Goal: Task Accomplishment & Management: Manage account settings

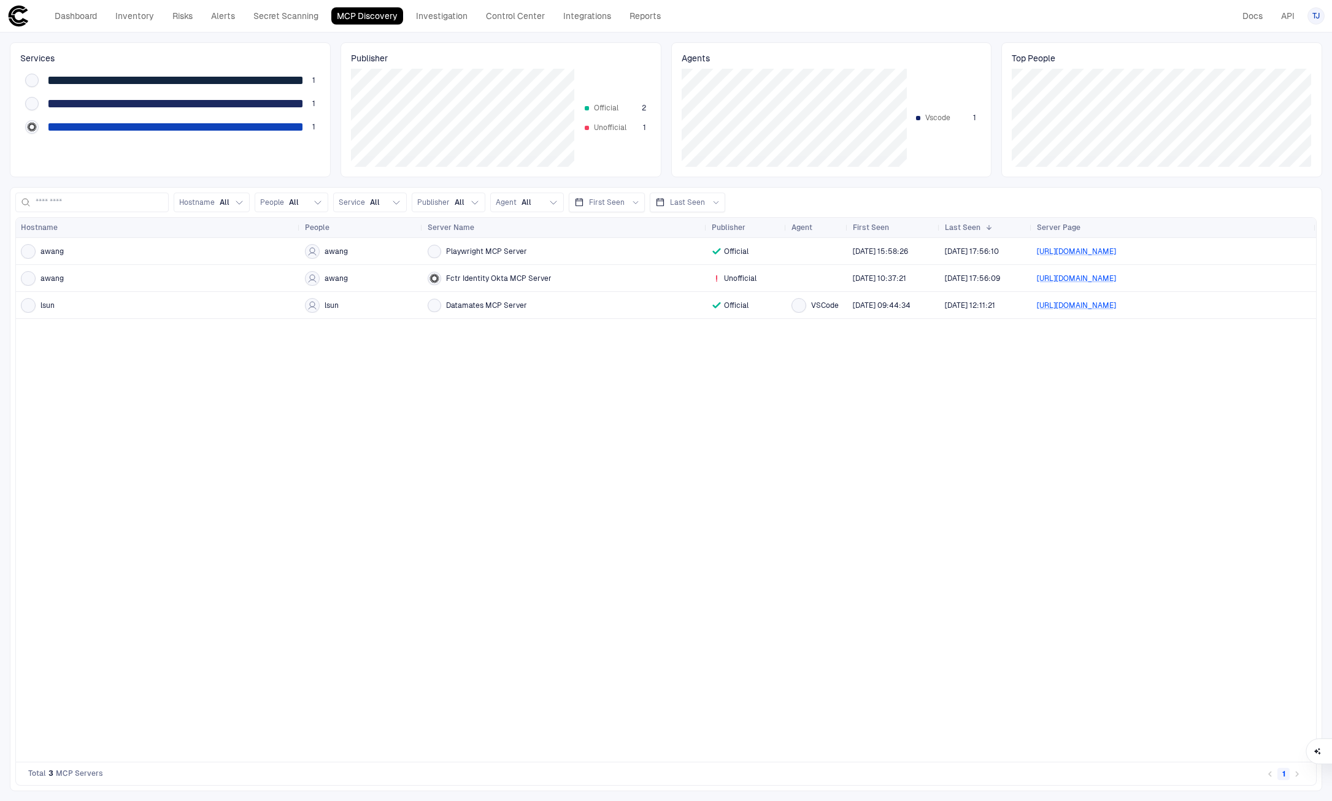
click at [401, 385] on div "awang awang Playwright MCP Server Official [DATE] 15:58:26 [DATE] 17:56:10 [URL…" at bounding box center [666, 500] width 1300 height 524
drag, startPoint x: 787, startPoint y: 245, endPoint x: 856, endPoint y: 334, distance: 112.3
click at [856, 334] on div "awang awang Playwright MCP Server Official [DATE] 15:58:26 [DATE] 17:56:10 [URL…" at bounding box center [666, 500] width 1300 height 524
click at [500, 22] on link "Control Center" at bounding box center [515, 15] width 70 height 17
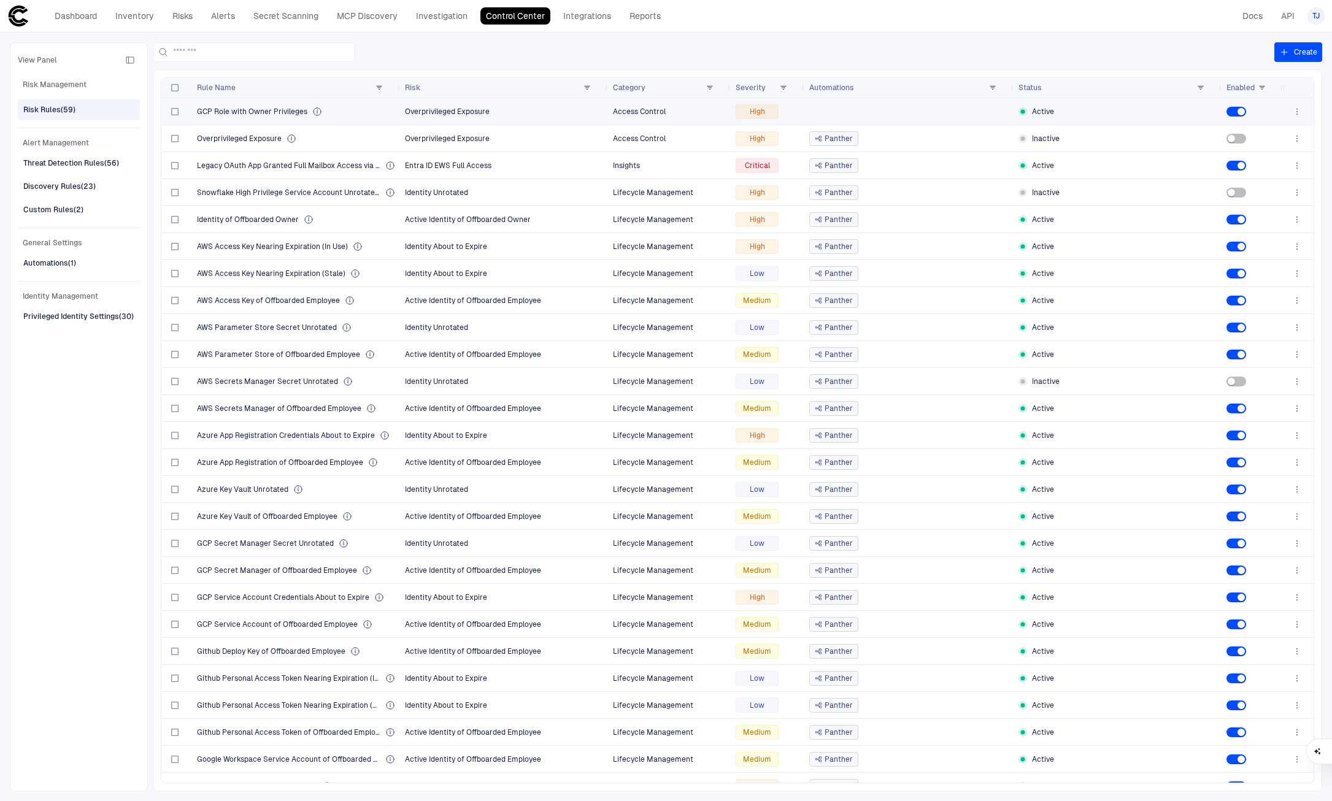
click at [852, 112] on div at bounding box center [908, 111] width 199 height 25
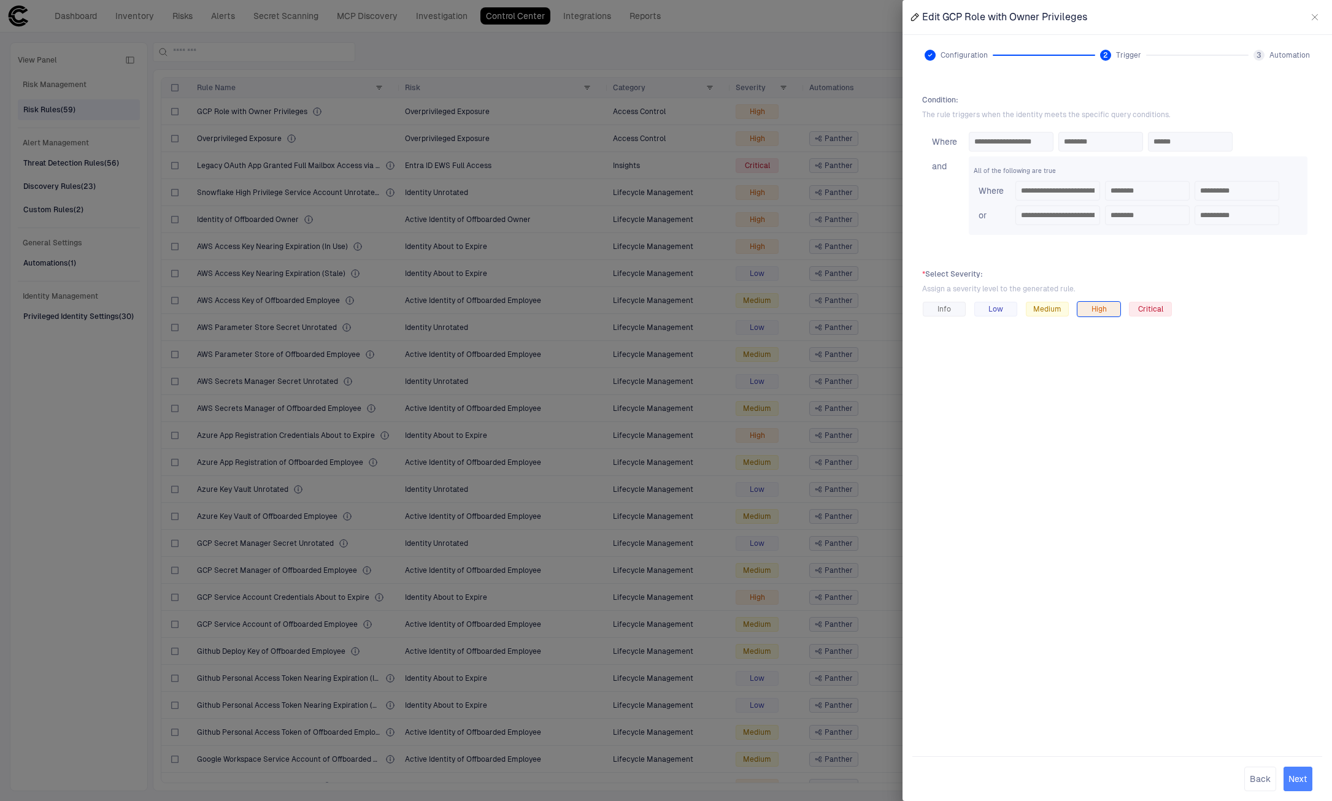
click at [1299, 774] on button "Next" at bounding box center [1297, 779] width 29 height 25
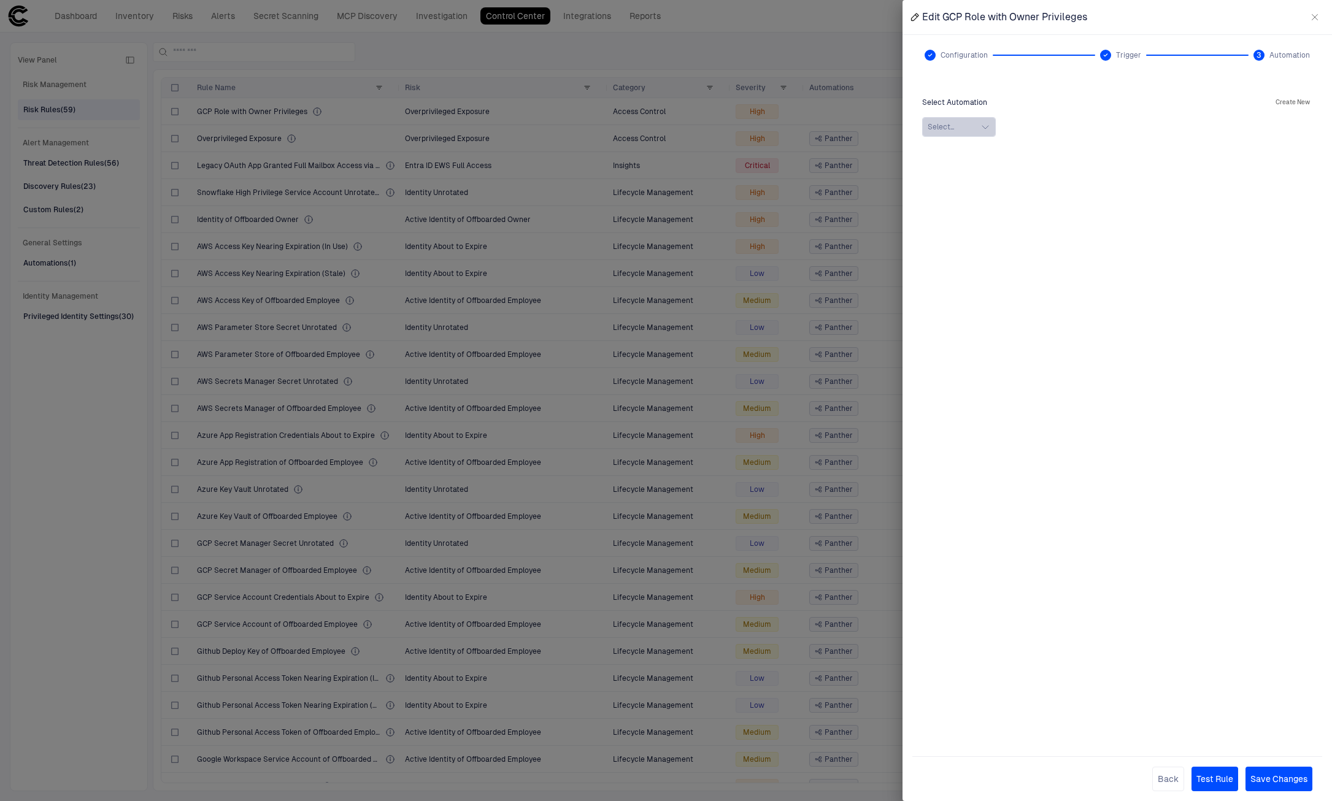
click at [967, 126] on button "Select..." at bounding box center [959, 127] width 74 height 20
click at [950, 155] on span "Panther" at bounding box center [959, 160] width 28 height 10
click at [1285, 772] on button "Save Changes" at bounding box center [1278, 779] width 67 height 25
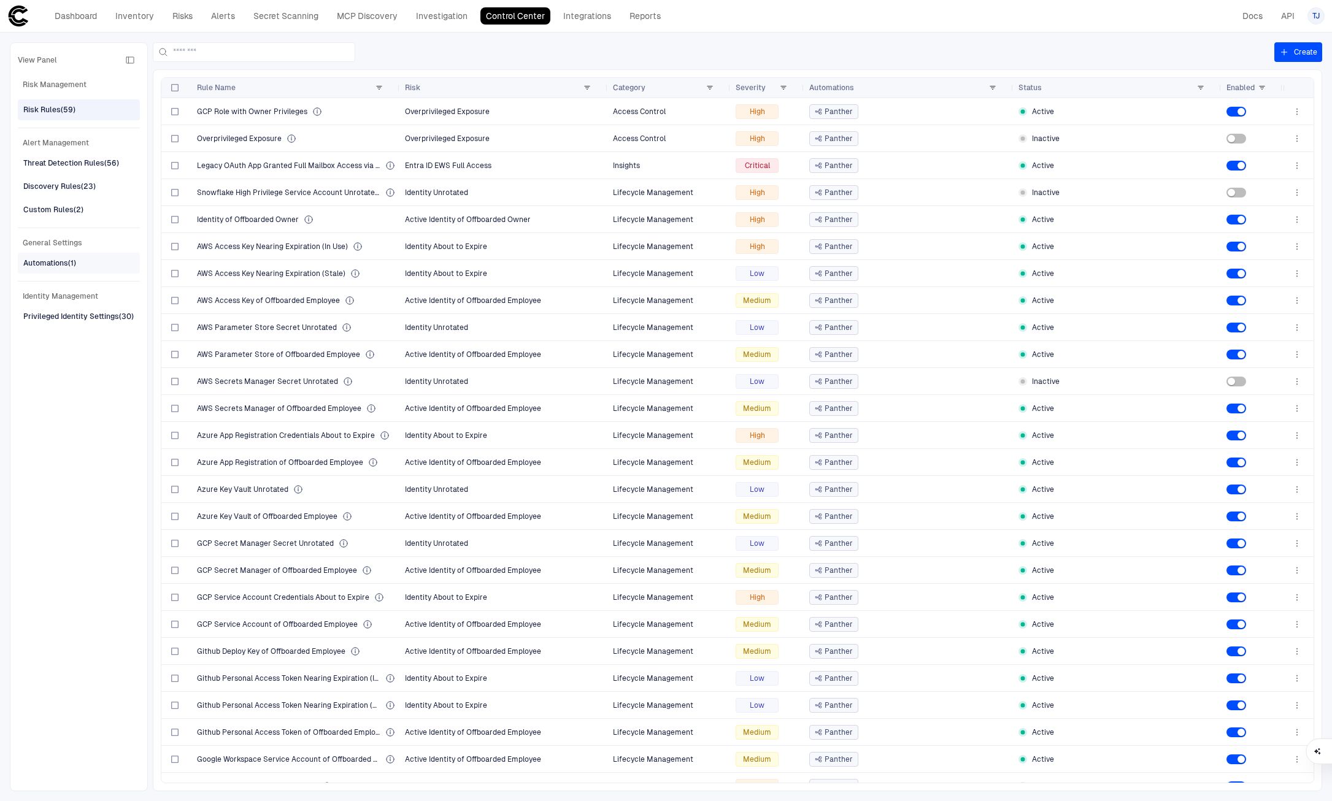
click at [89, 261] on div "Automations (1)" at bounding box center [79, 263] width 113 height 20
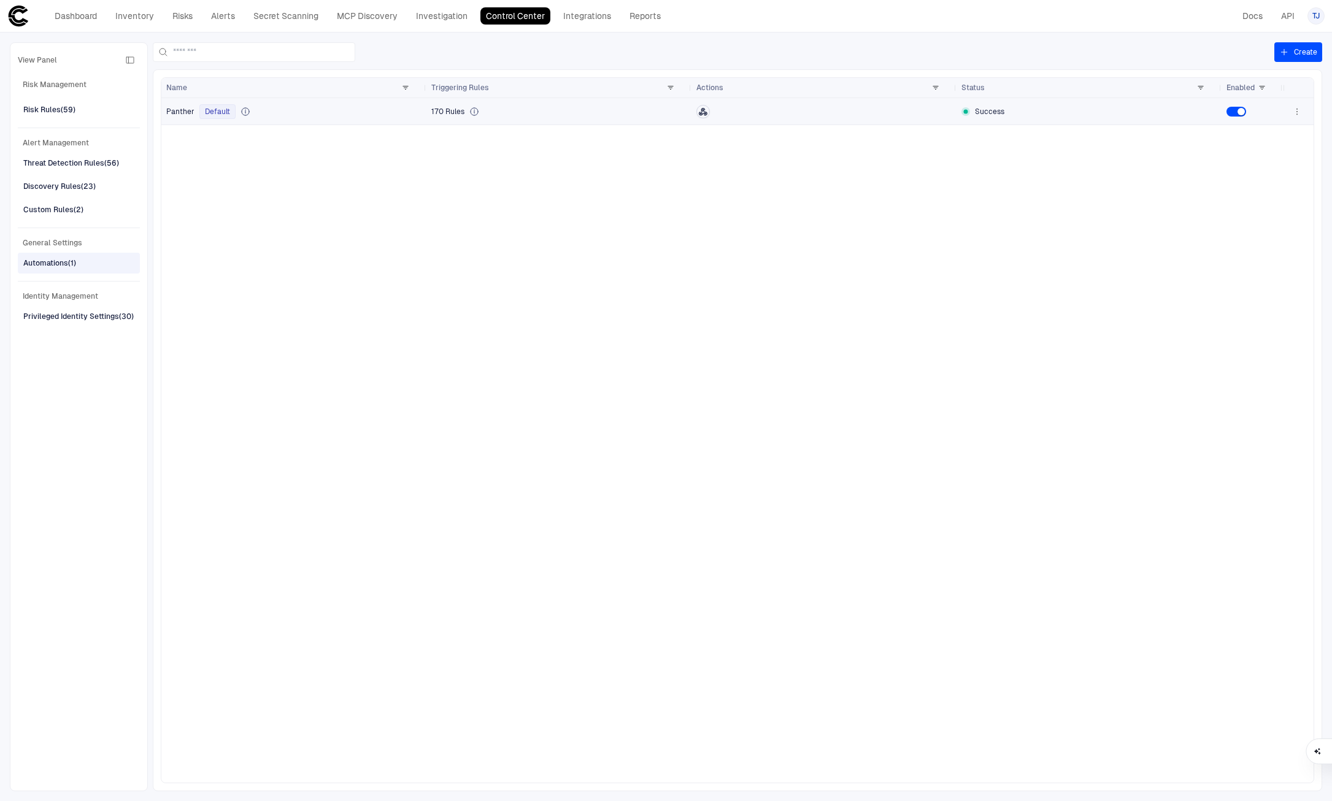
click at [865, 113] on div at bounding box center [823, 111] width 255 height 13
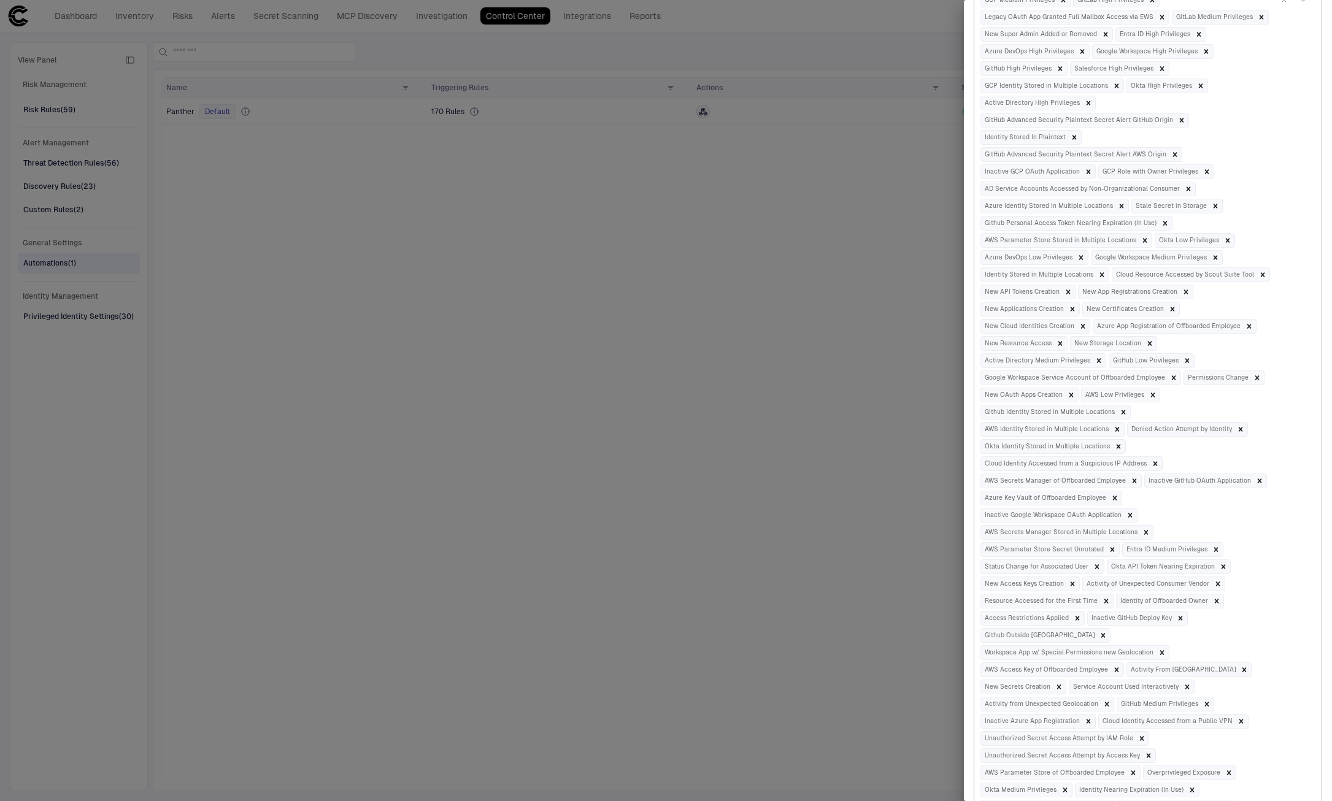
scroll to position [1271, 0]
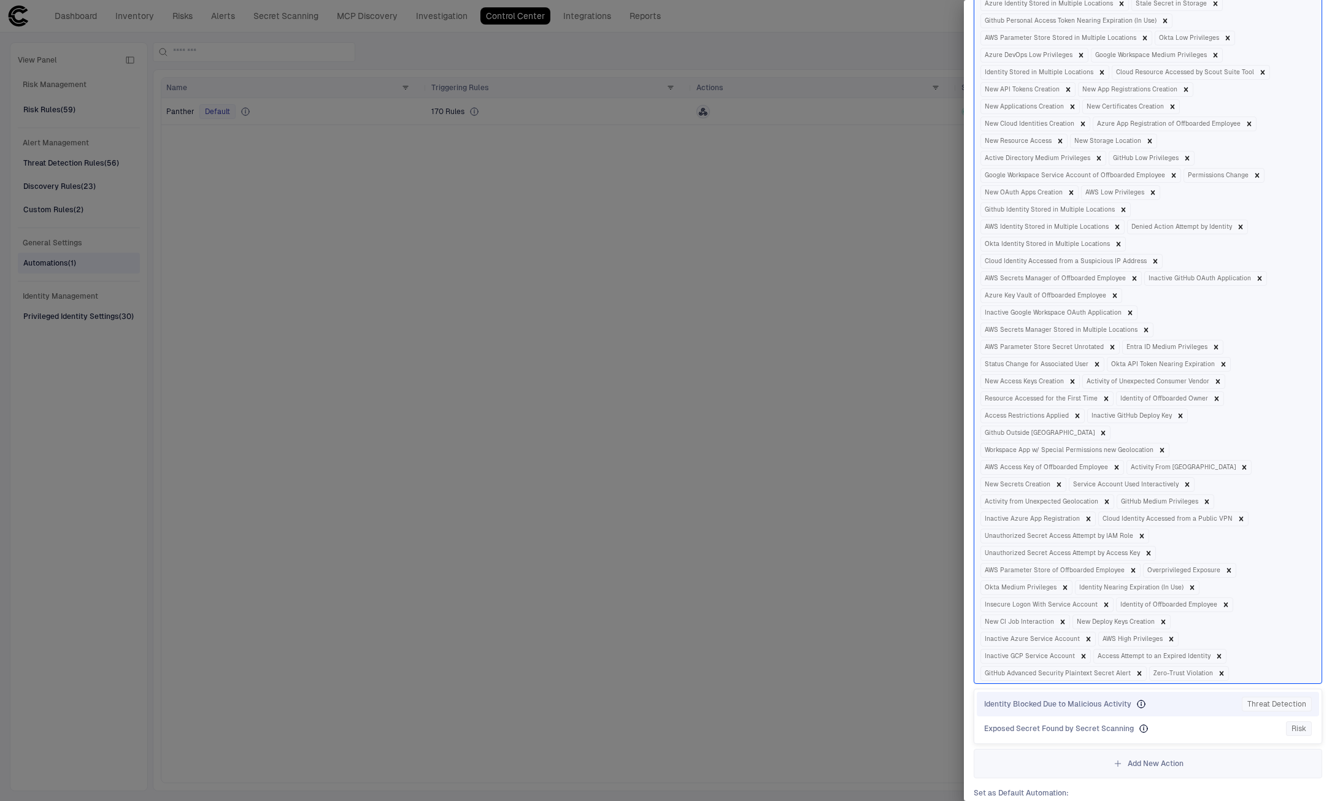
click at [1201, 699] on div "Identity Blocked Due to Malicious Activity" at bounding box center [1110, 704] width 253 height 10
click at [1155, 717] on div "Exposed Secret Found by Secret Scanning" at bounding box center [1132, 722] width 297 height 10
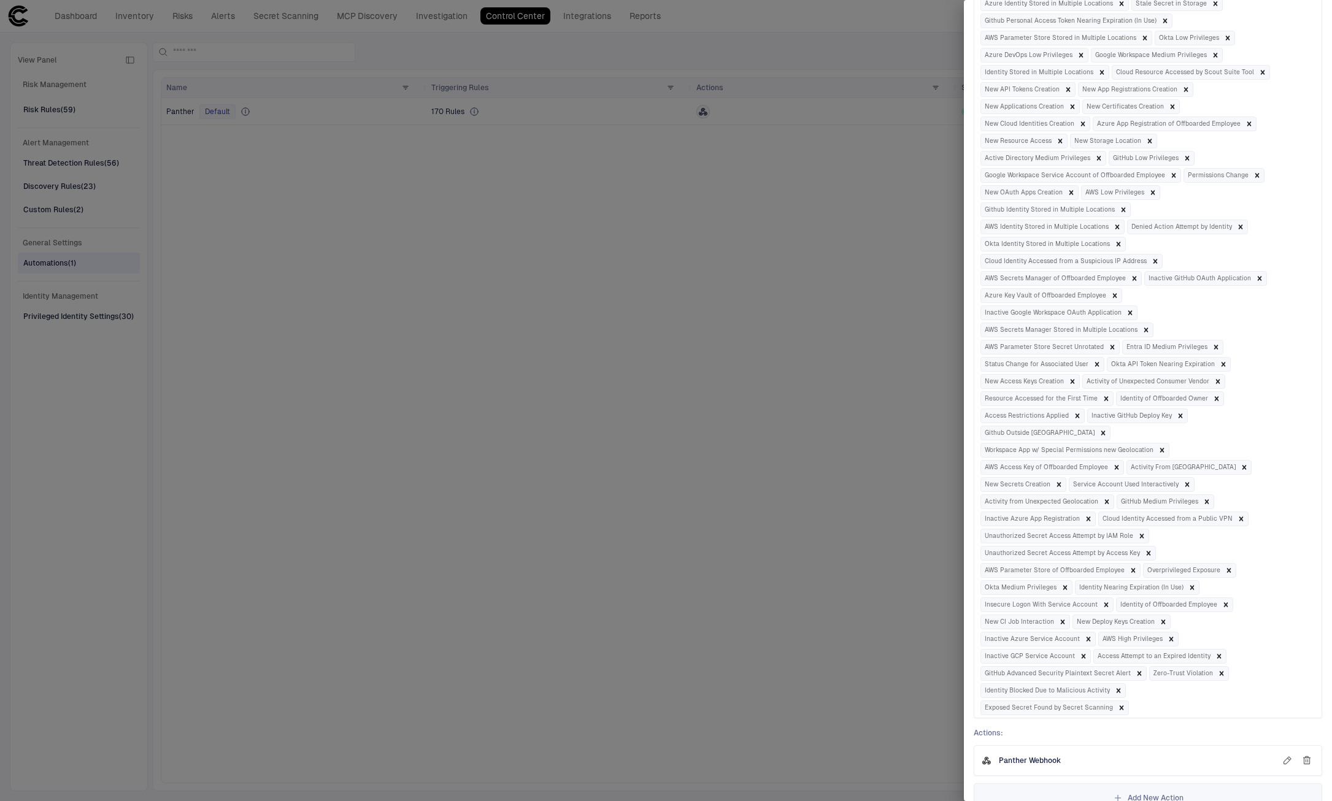
scroll to position [1288, 0]
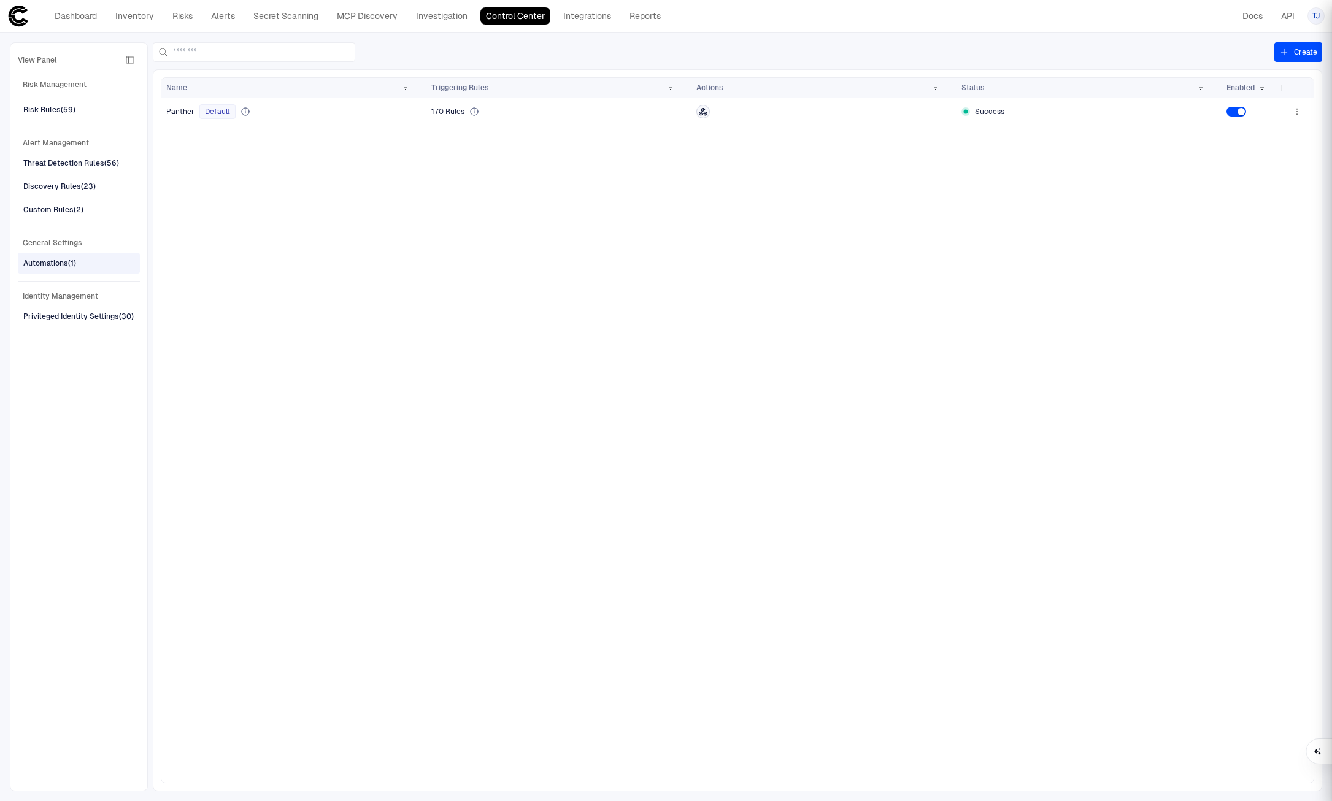
scroll to position [0, 0]
